Goal: Complete application form

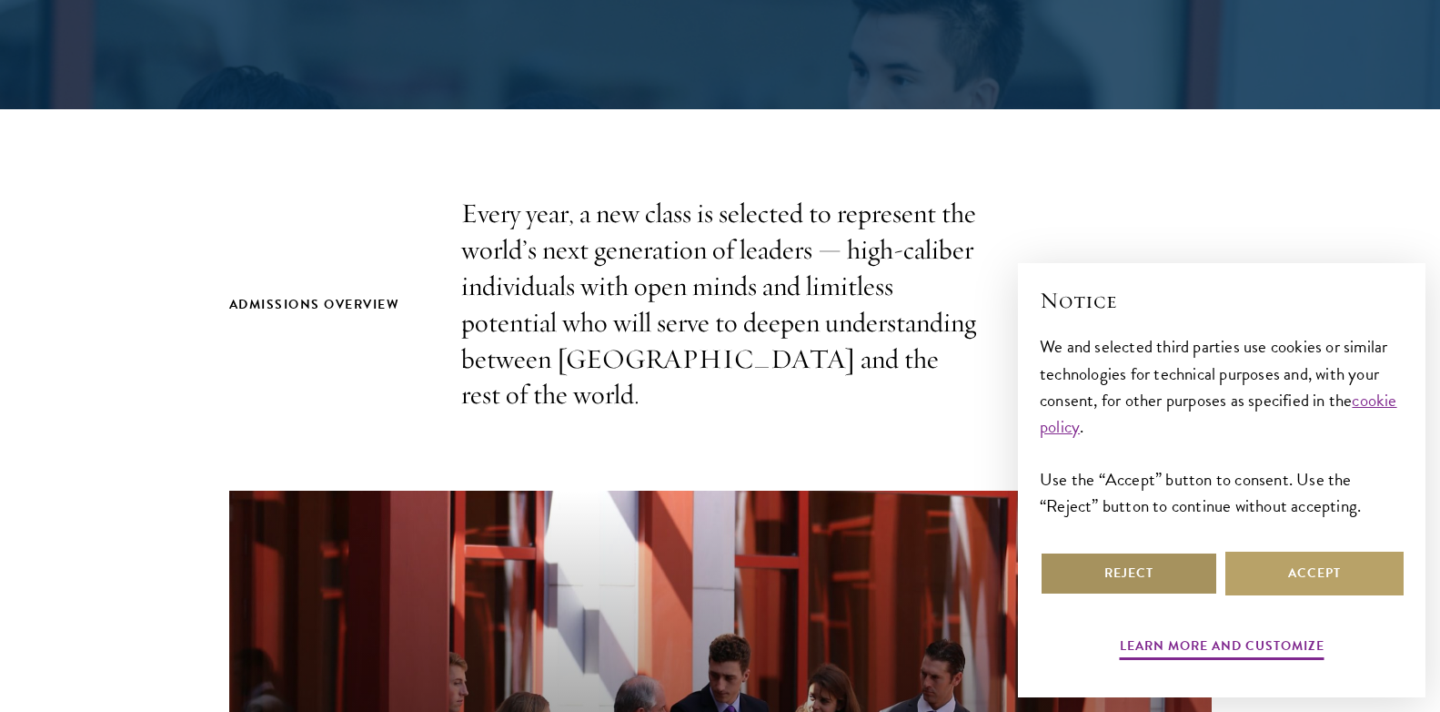
click at [1160, 567] on button "Reject" at bounding box center [1129, 573] width 178 height 44
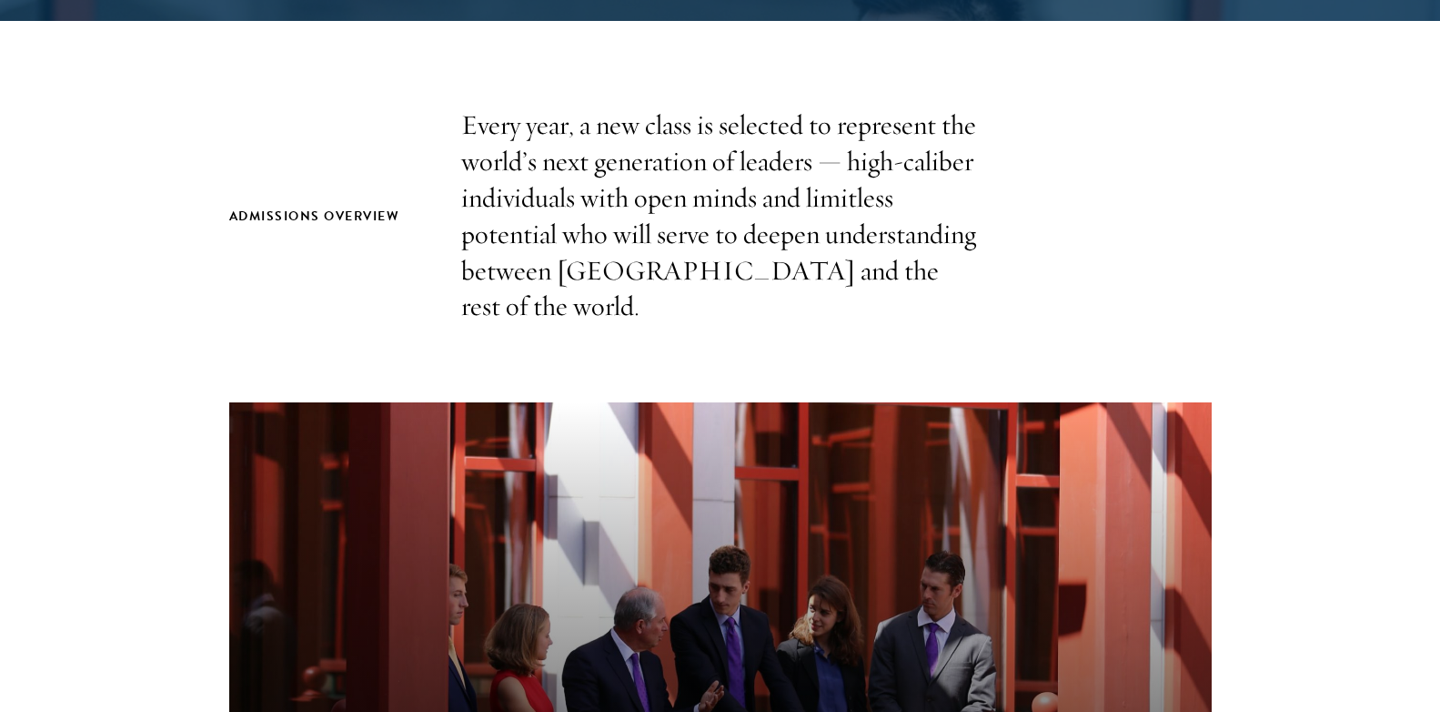
scroll to position [546, 0]
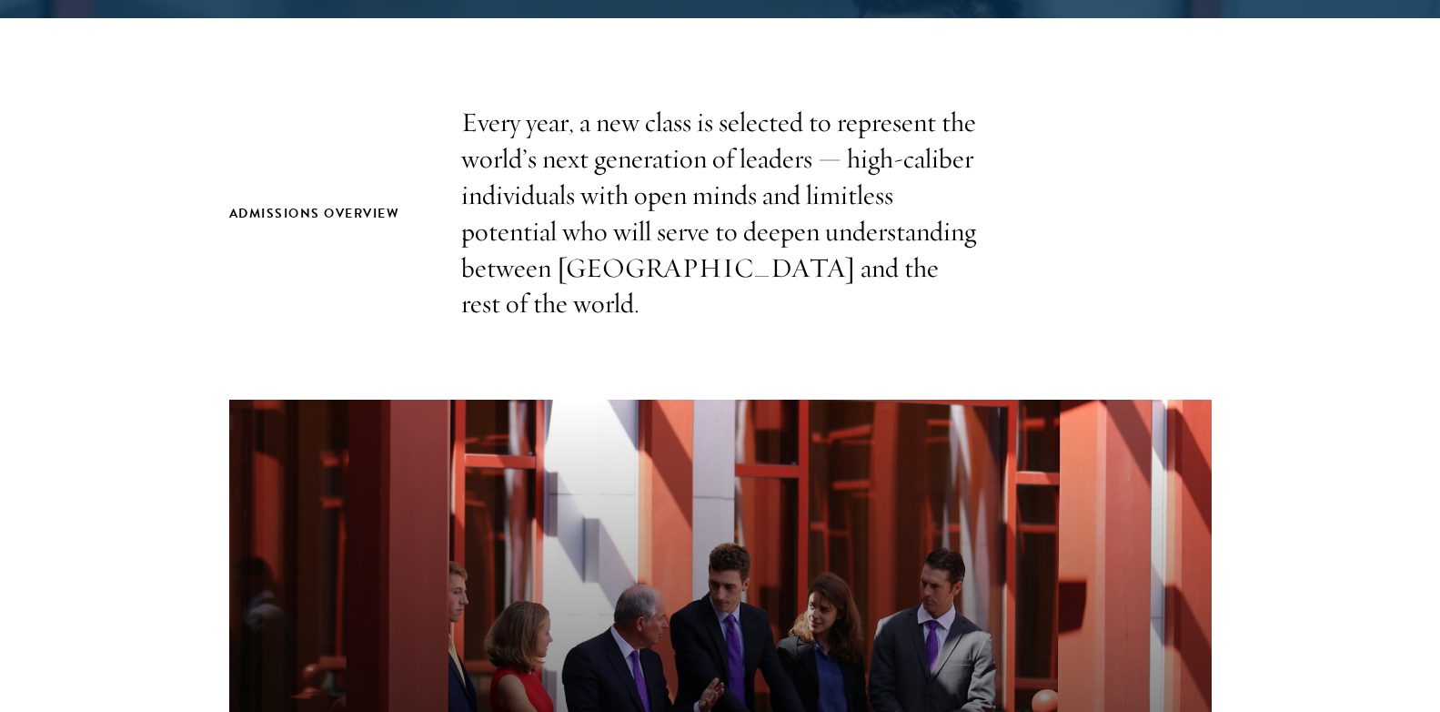
click at [330, 202] on h2 "Admissions Overview" at bounding box center [327, 213] width 196 height 23
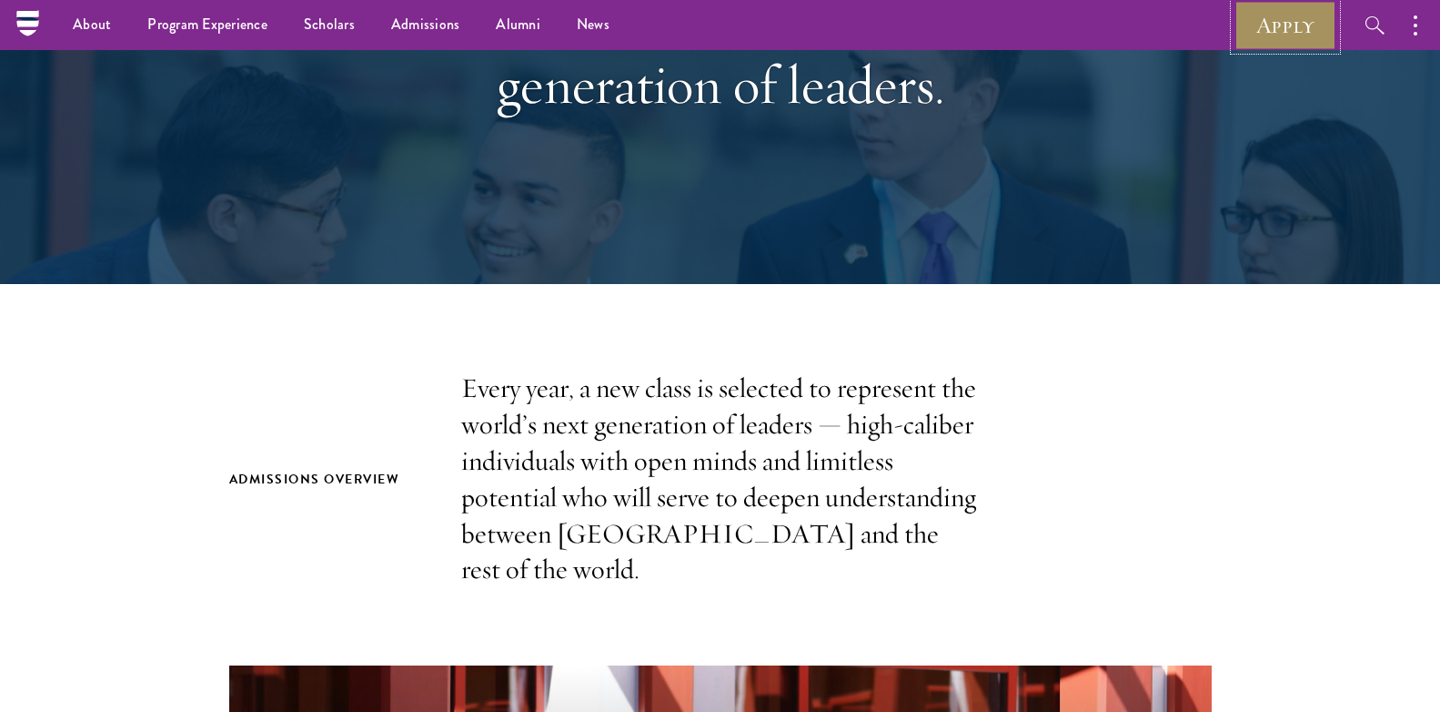
scroll to position [274, 0]
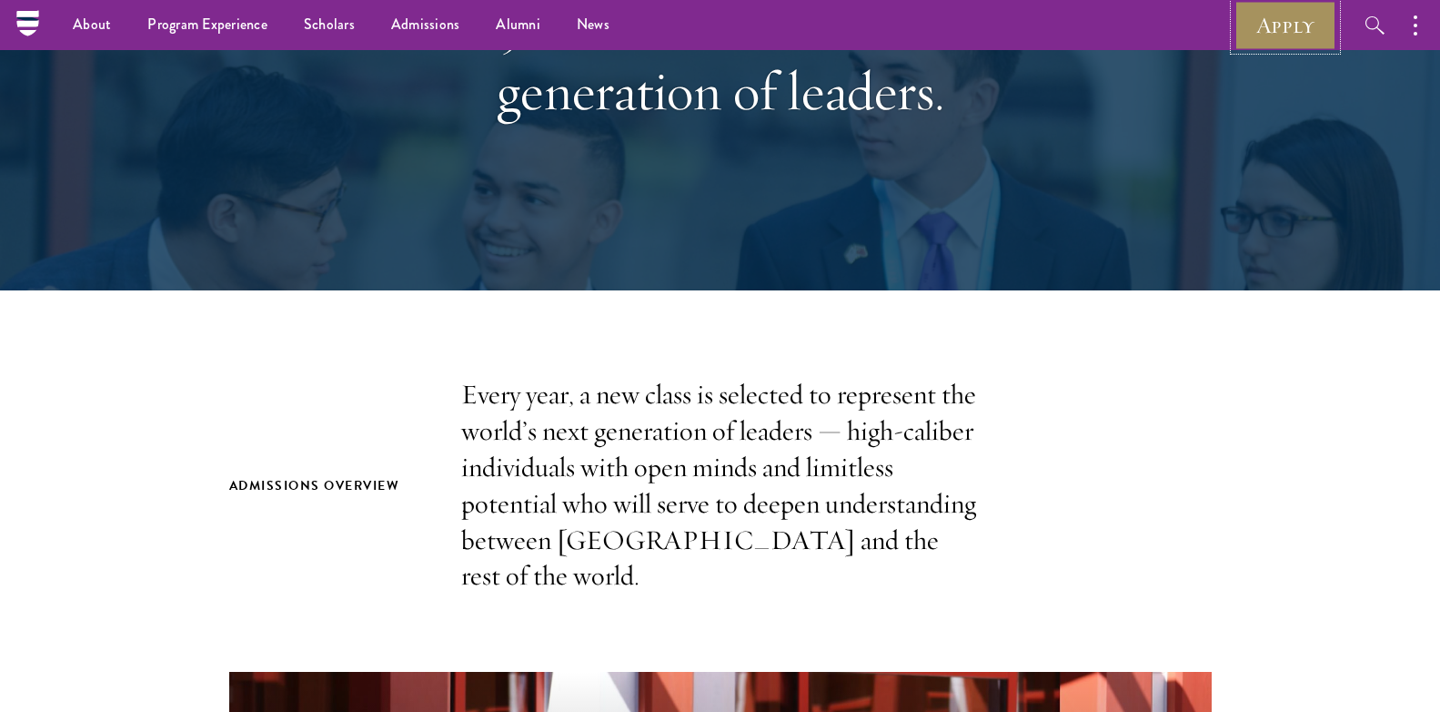
click at [1322, 32] on link "Apply" at bounding box center [1286, 25] width 102 height 50
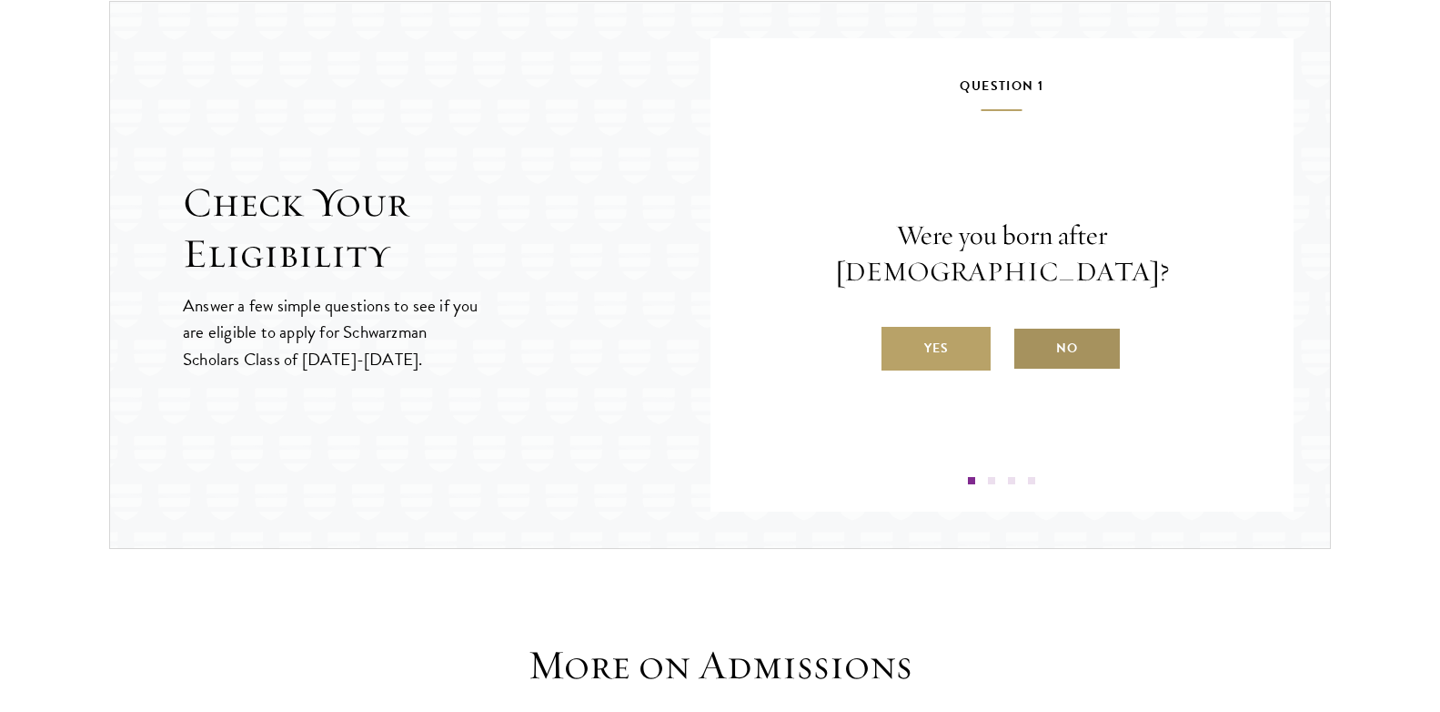
click at [1063, 337] on label "No" at bounding box center [1067, 349] width 109 height 44
click at [1029, 337] on input "No" at bounding box center [1021, 336] width 16 height 16
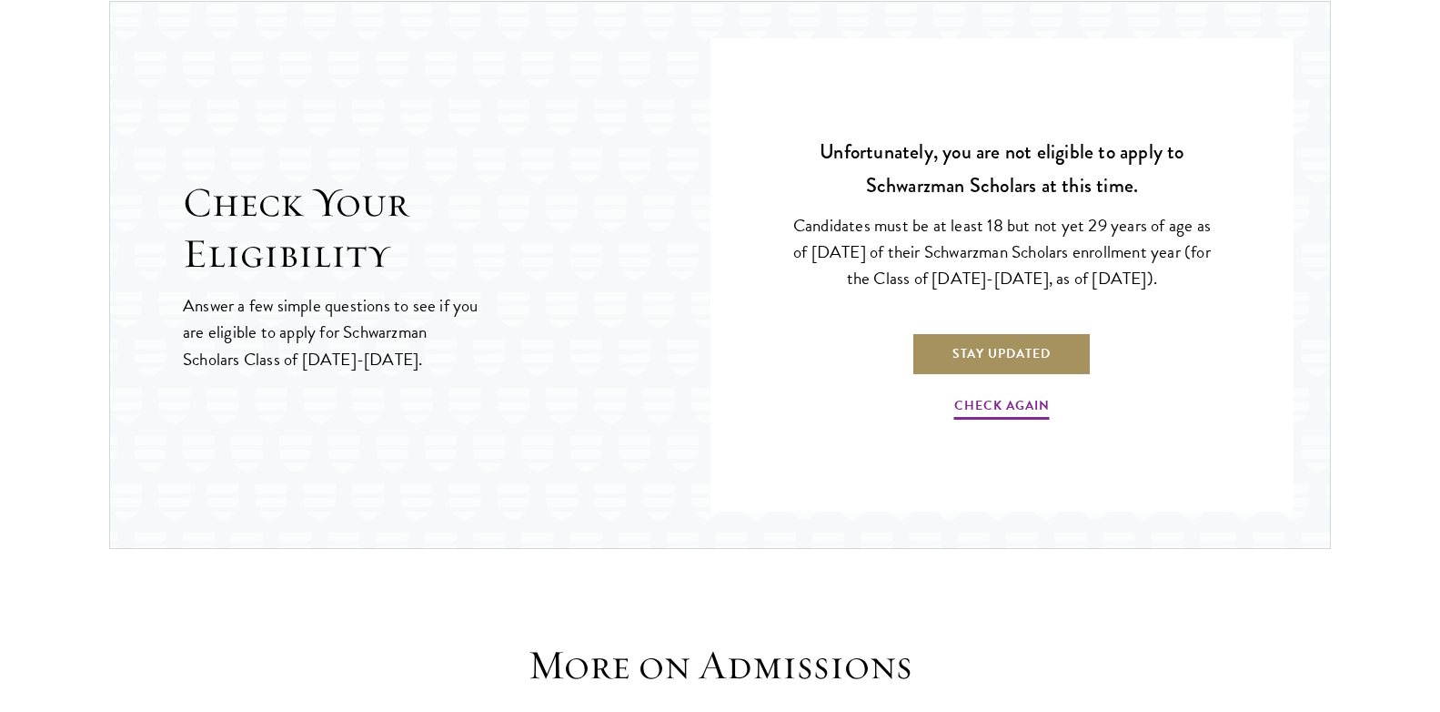
click at [986, 364] on link "Stay Updated" at bounding box center [1002, 354] width 180 height 44
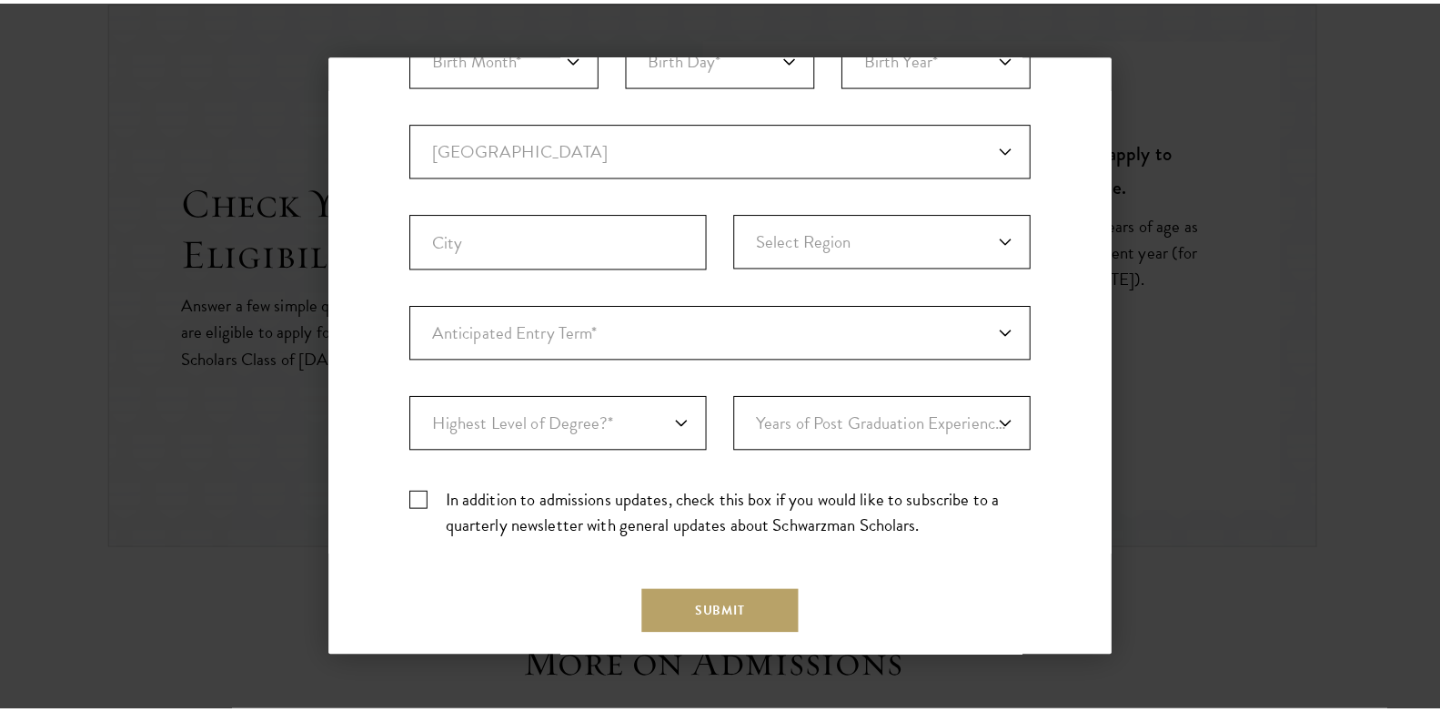
scroll to position [455, 0]
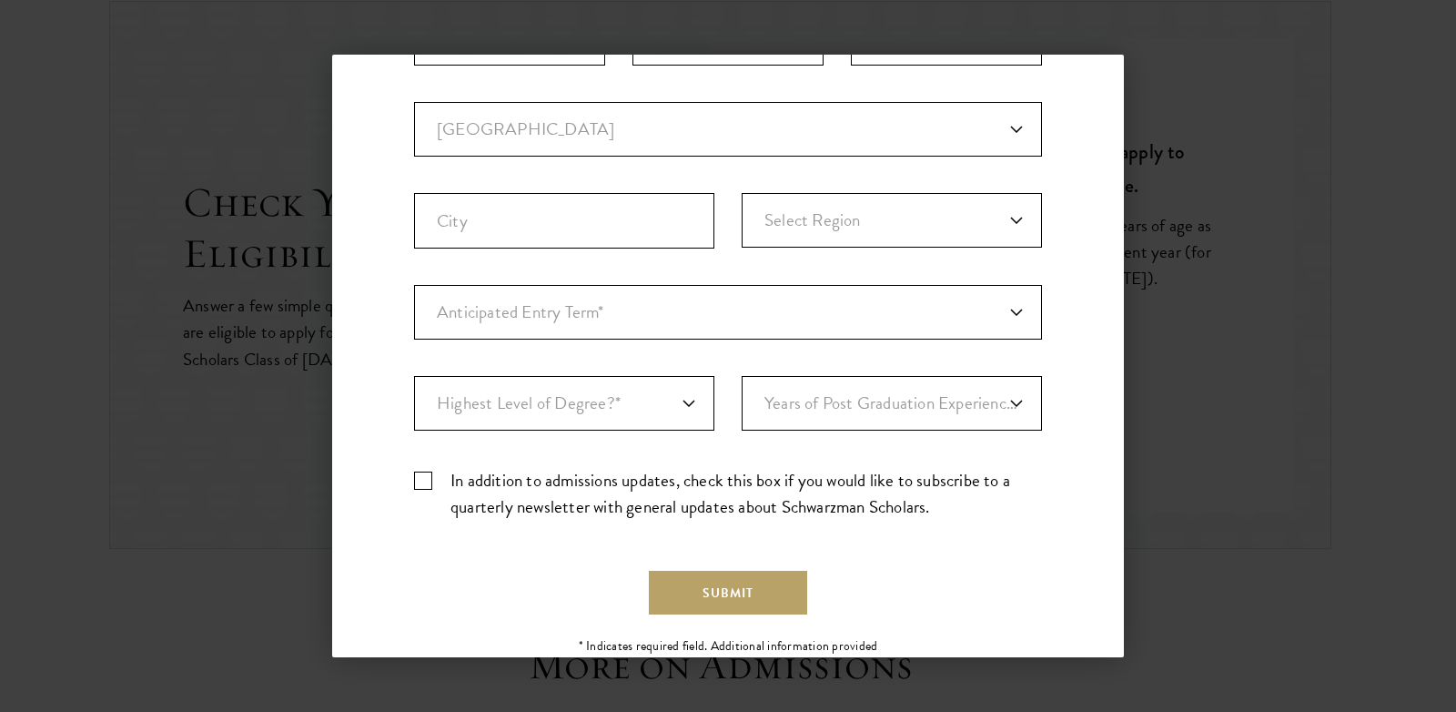
click at [1399, 111] on div "Back Stay Connected Please select what best describes you: Prospective Applican…" at bounding box center [728, 356] width 1456 height 602
